Goal: Download file/media

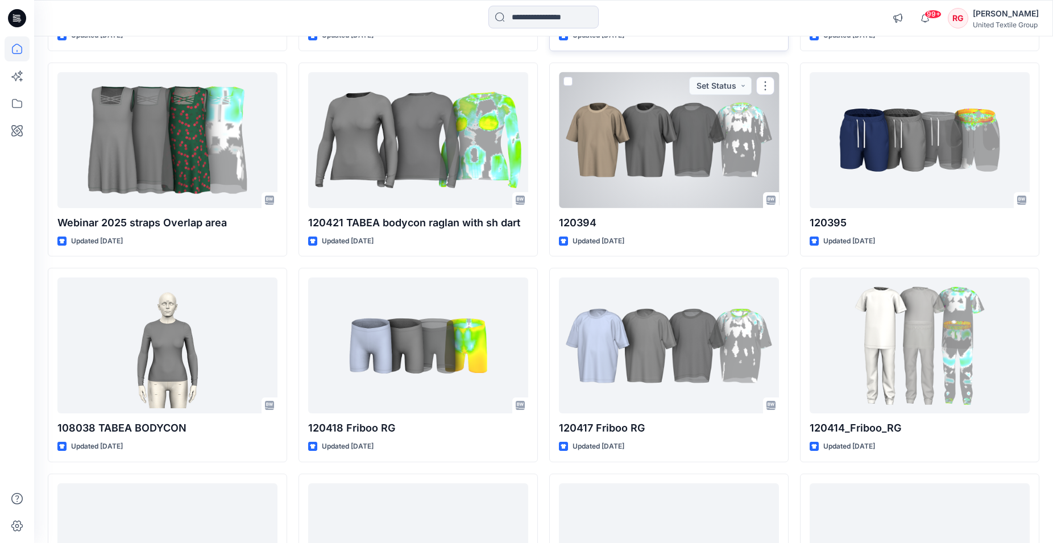
scroll to position [682, 0]
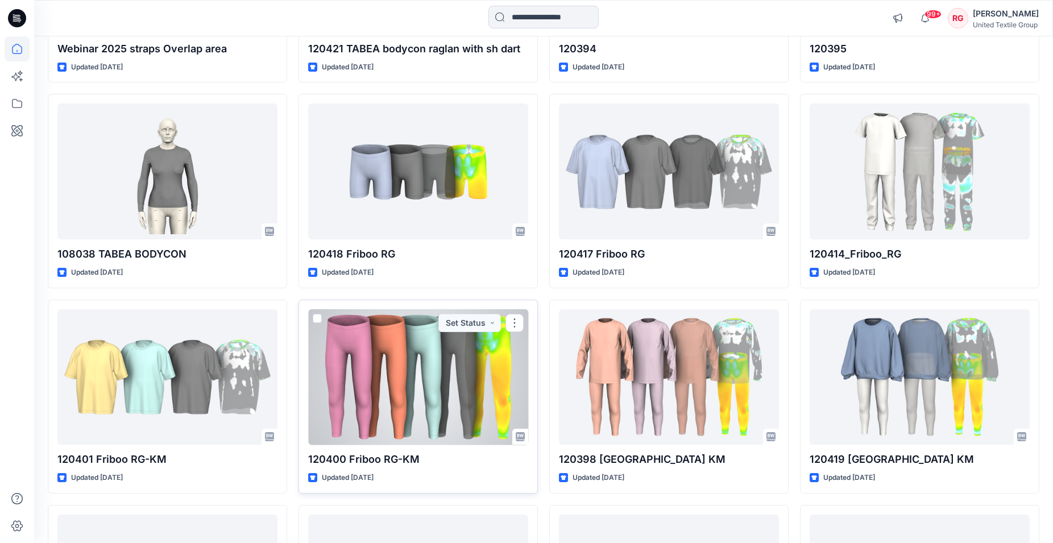
click at [441, 360] on div at bounding box center [418, 377] width 220 height 136
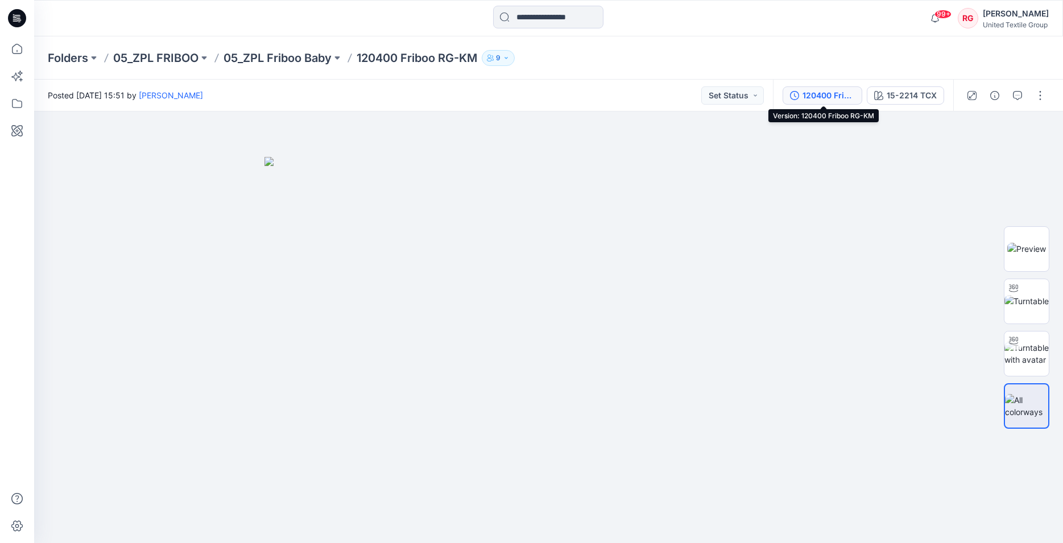
click at [830, 94] on div "120400 Friboo RG-KM" at bounding box center [828, 95] width 52 height 13
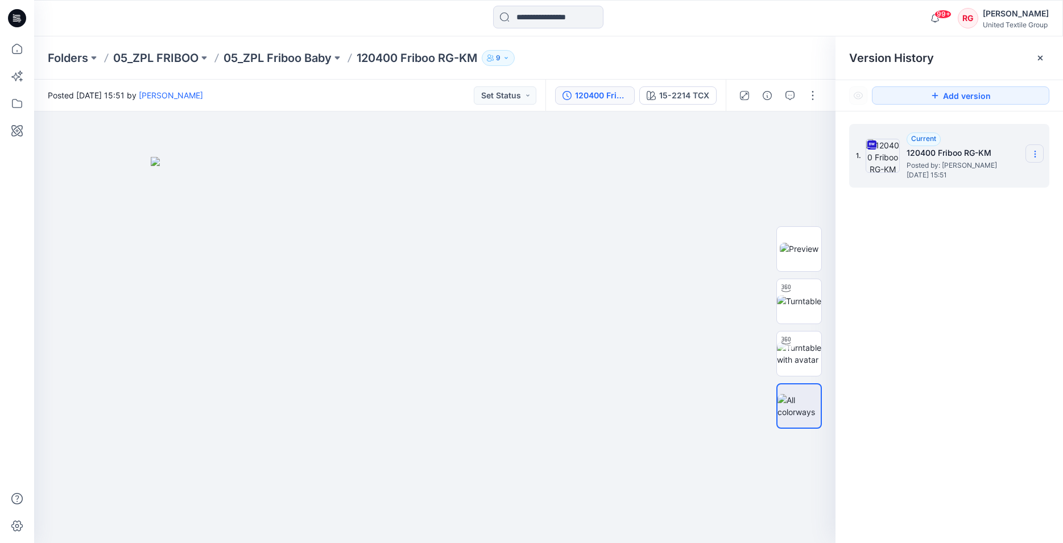
click at [1032, 152] on icon at bounding box center [1034, 154] width 9 height 9
click at [984, 178] on span "Download Source BW File" at bounding box center [977, 176] width 95 height 14
click at [706, 291] on img at bounding box center [435, 350] width 569 height 387
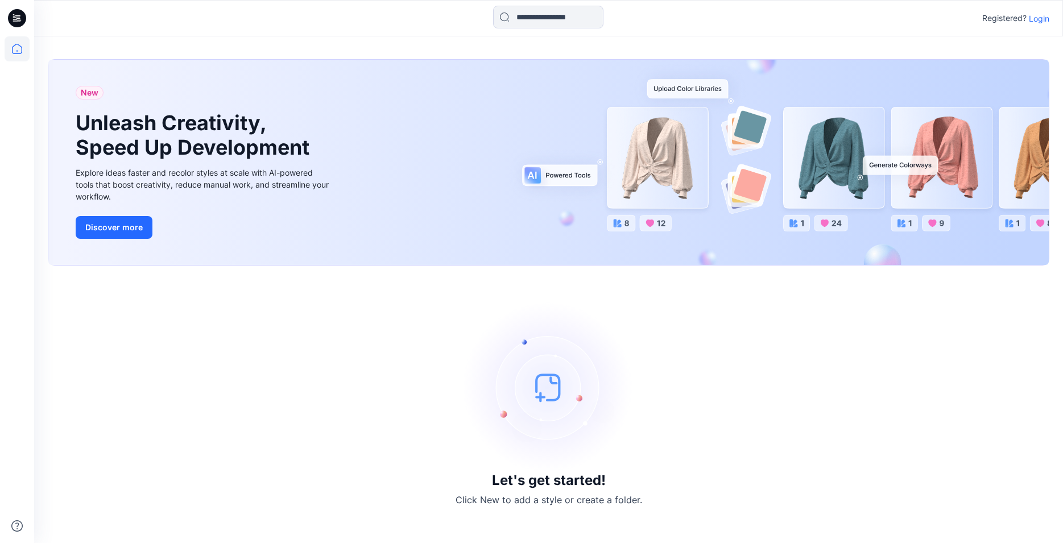
click at [1045, 17] on p "Login" at bounding box center [1039, 19] width 20 height 12
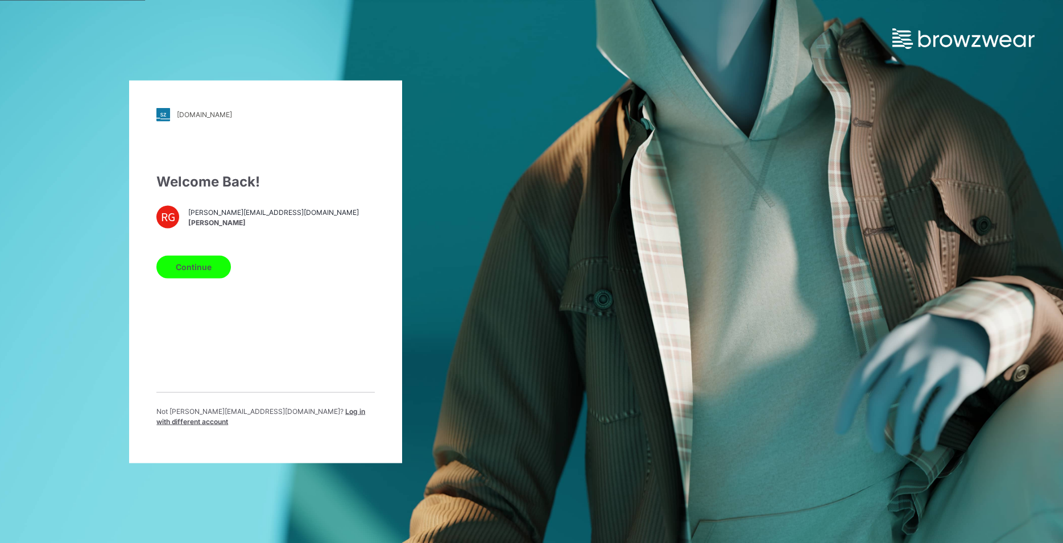
click at [213, 278] on button "Continue" at bounding box center [193, 266] width 74 height 23
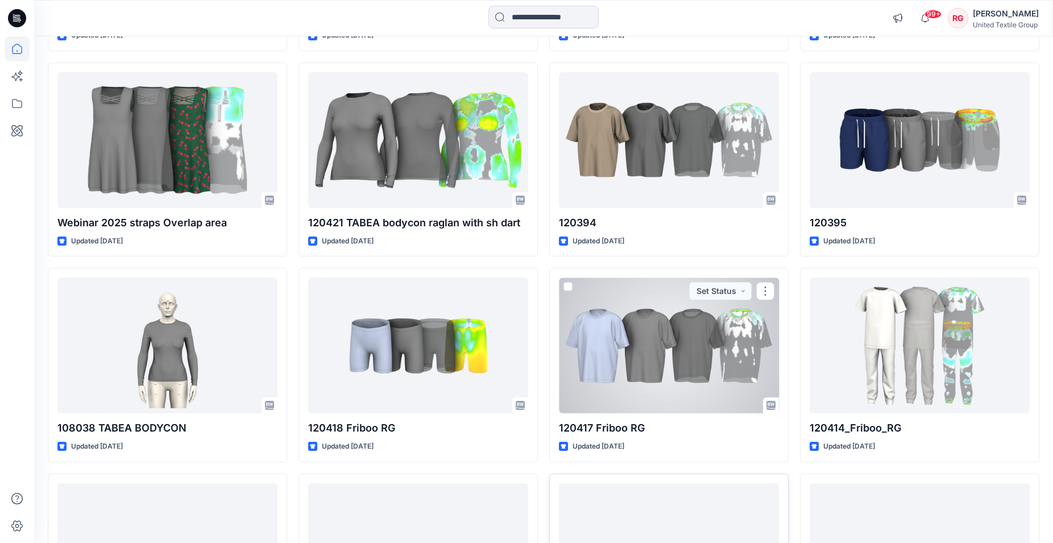
scroll to position [740, 0]
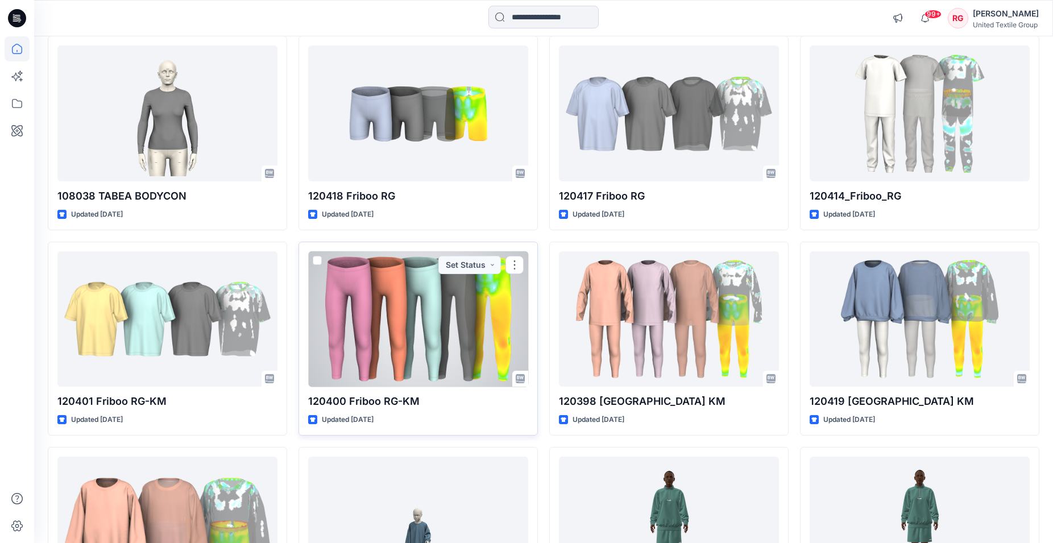
click at [464, 314] on div at bounding box center [418, 319] width 220 height 136
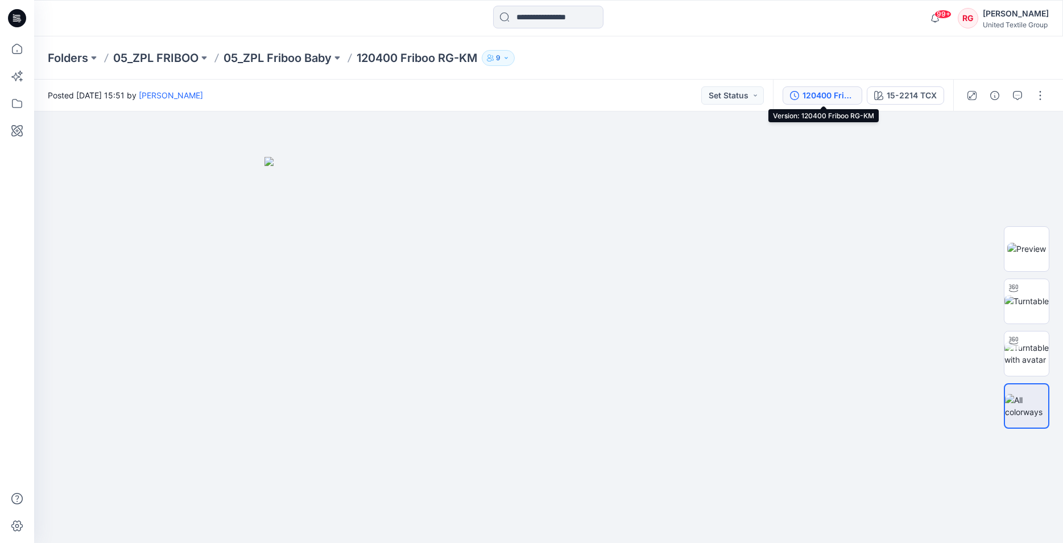
click at [839, 99] on div "120400 Friboo RG-KM" at bounding box center [828, 95] width 52 height 13
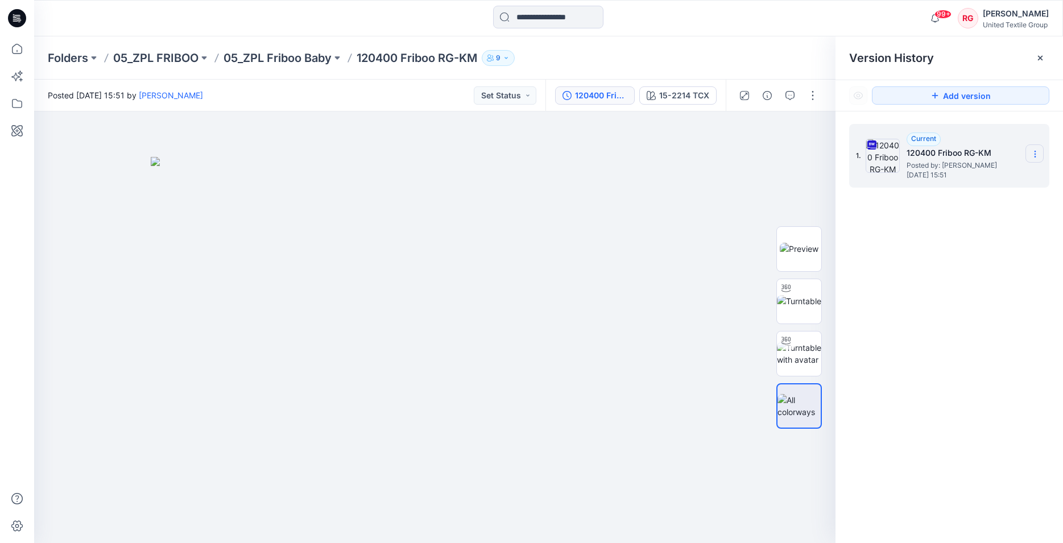
click at [1035, 151] on icon at bounding box center [1034, 151] width 1 height 1
click at [990, 175] on span "Download Source BW File" at bounding box center [977, 176] width 95 height 14
